Goal: Task Accomplishment & Management: Manage account settings

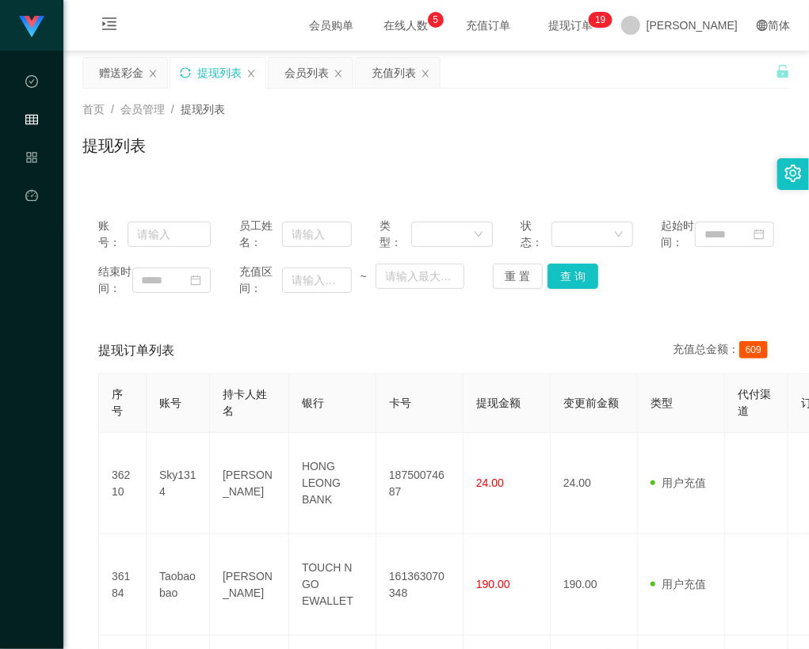
click at [190, 73] on icon "图标: sync" at bounding box center [185, 72] width 11 height 11
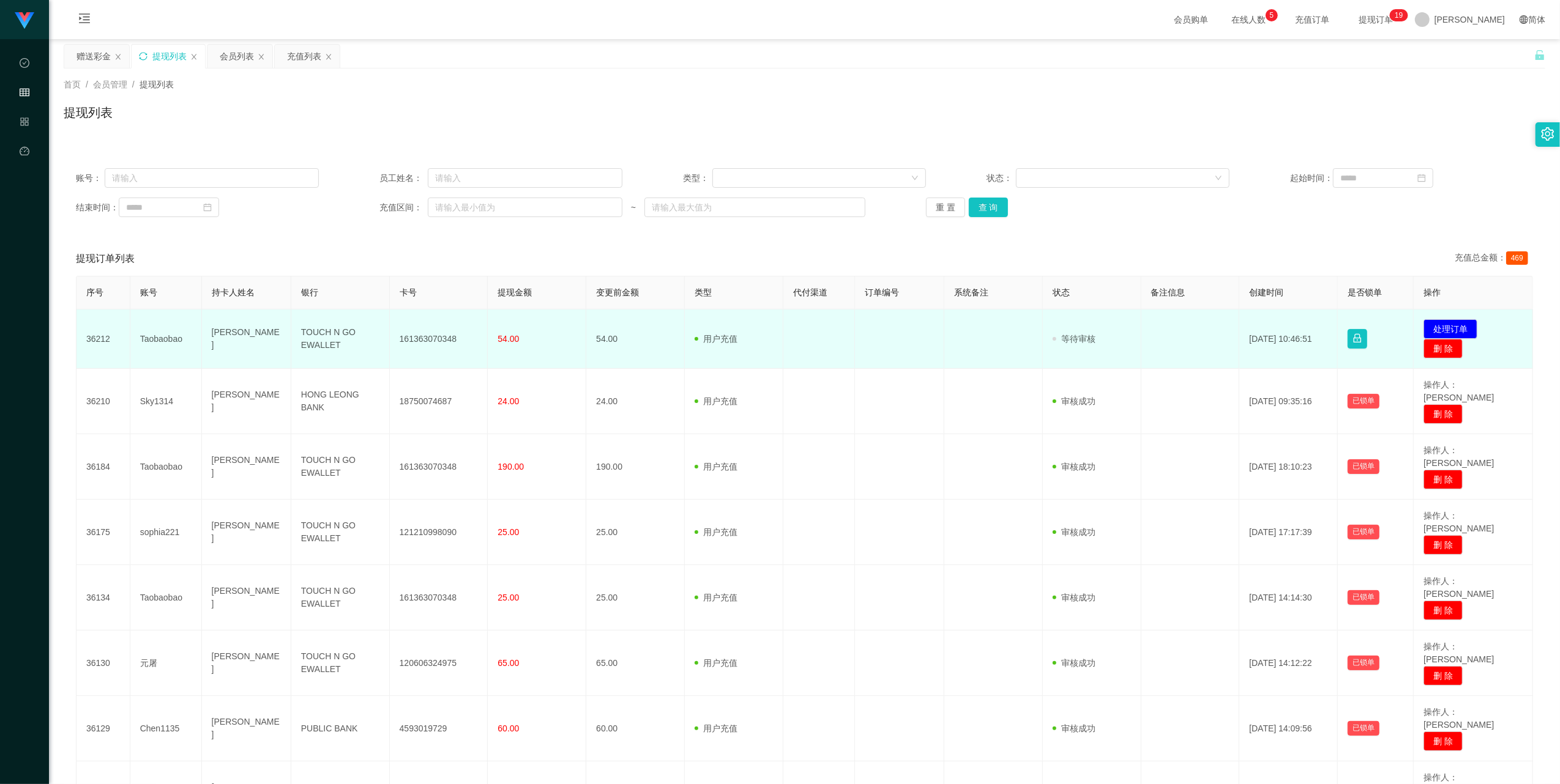
click at [412, 343] on td "161363070348" at bounding box center [440, 339] width 99 height 59
copy td "161363070348"
click at [624, 327] on button "处理订单" at bounding box center [1450, 328] width 54 height 19
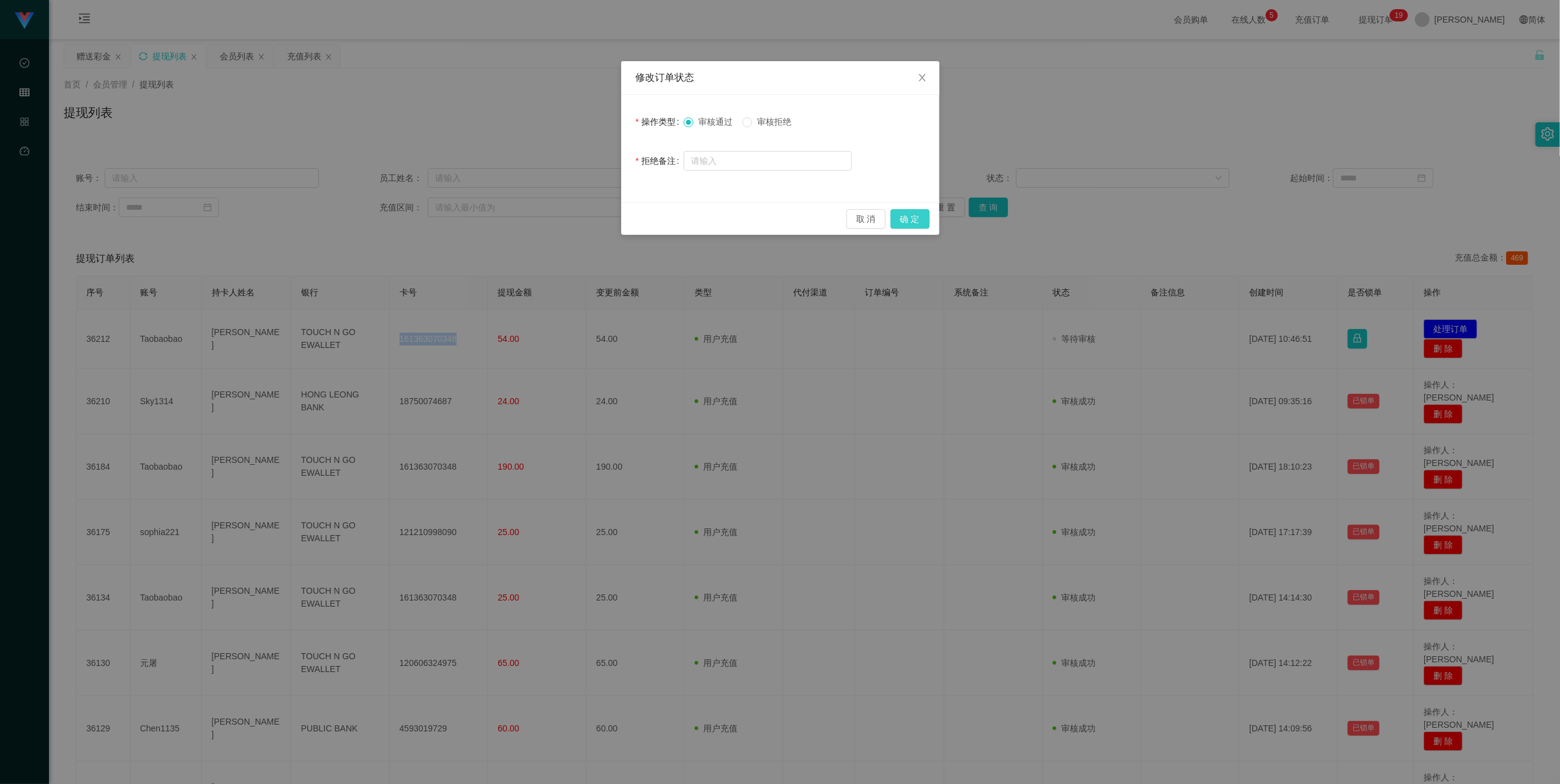
click at [624, 219] on button "确 定" at bounding box center [909, 219] width 39 height 19
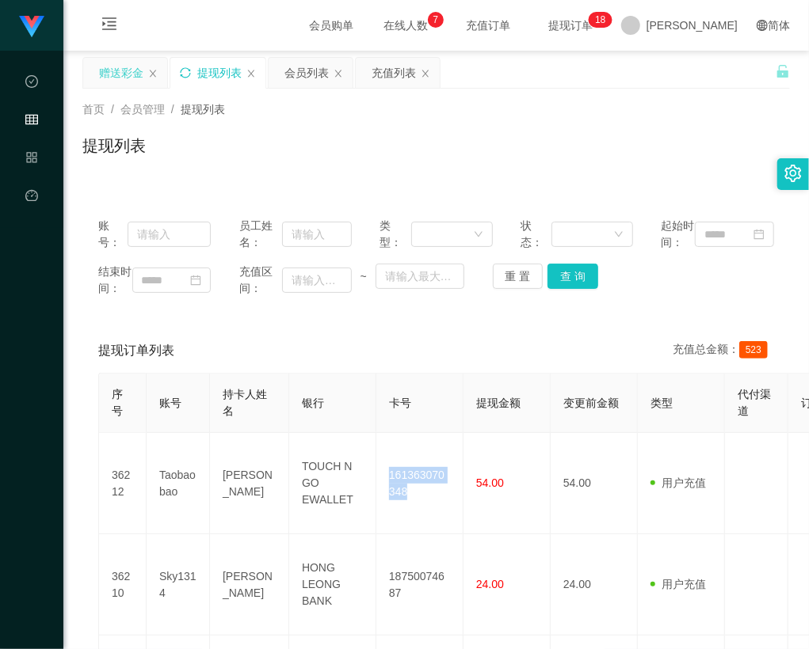
click at [117, 74] on div "赠送彩金" at bounding box center [121, 73] width 44 height 30
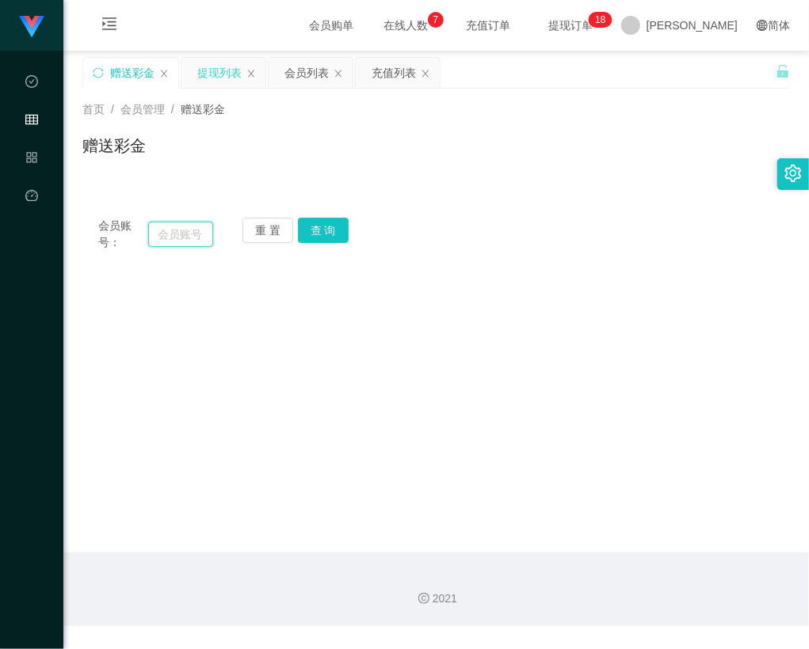
click at [191, 225] on input "text" at bounding box center [181, 234] width 66 height 25
paste input "selina"
type input "selina"
click at [340, 232] on button "查 询" at bounding box center [323, 230] width 51 height 25
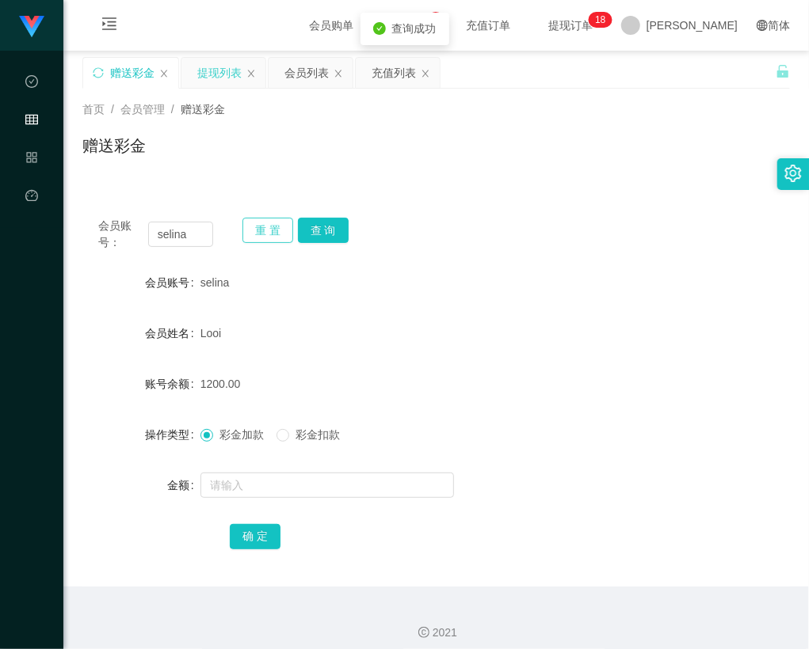
click at [276, 235] on button "重 置" at bounding box center [267, 230] width 51 height 25
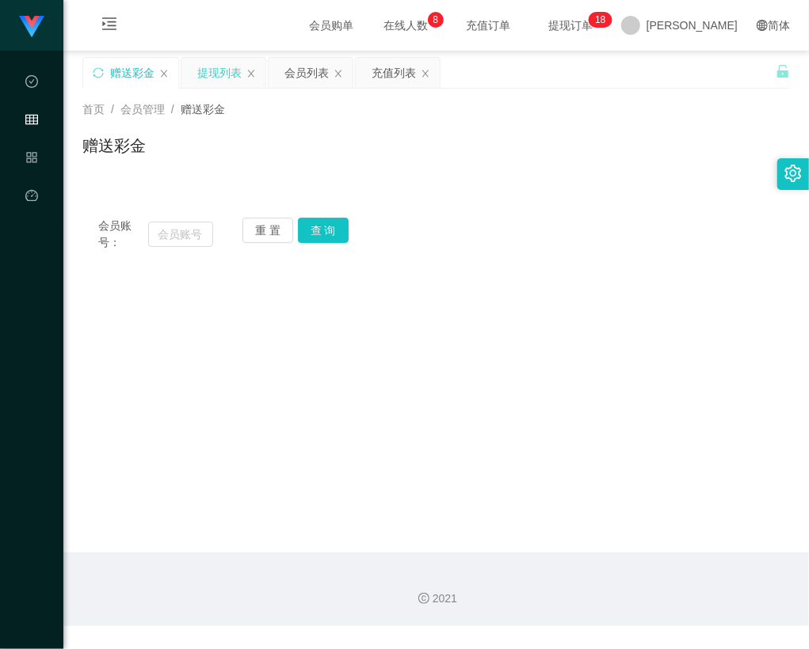
click at [212, 67] on div "提现列表" at bounding box center [219, 73] width 44 height 30
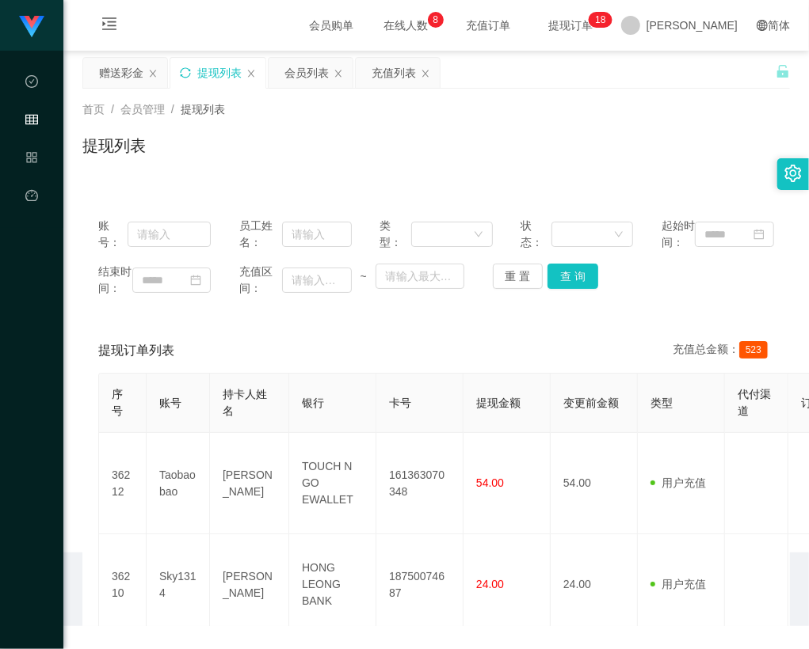
click at [191, 70] on icon "图标: sync" at bounding box center [185, 72] width 11 height 11
click at [185, 74] on icon "图标: sync" at bounding box center [185, 72] width 11 height 11
click at [184, 74] on icon "图标: sync" at bounding box center [185, 72] width 11 height 11
click at [190, 74] on icon "图标: sync" at bounding box center [185, 72] width 10 height 10
click at [185, 67] on icon "图标: sync" at bounding box center [185, 72] width 11 height 11
